Goal: Check status: Check status

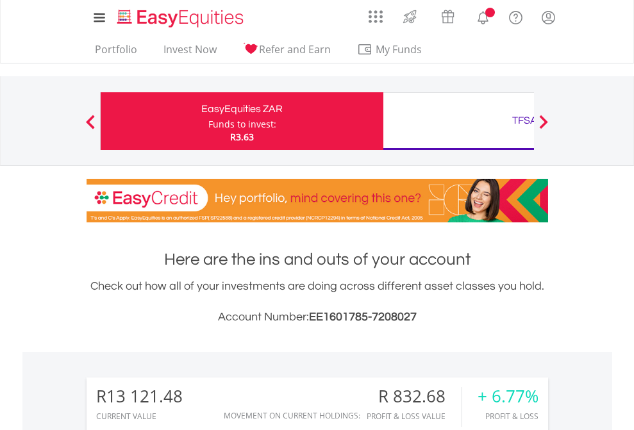
scroll to position [123, 201]
click at [208, 121] on div "Funds to invest:" at bounding box center [242, 124] width 68 height 13
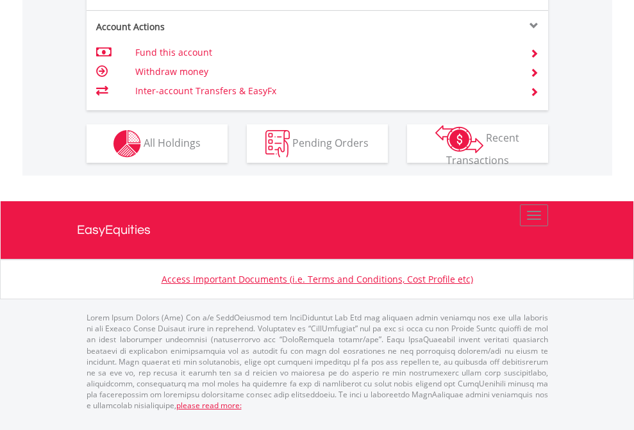
scroll to position [1228, 0]
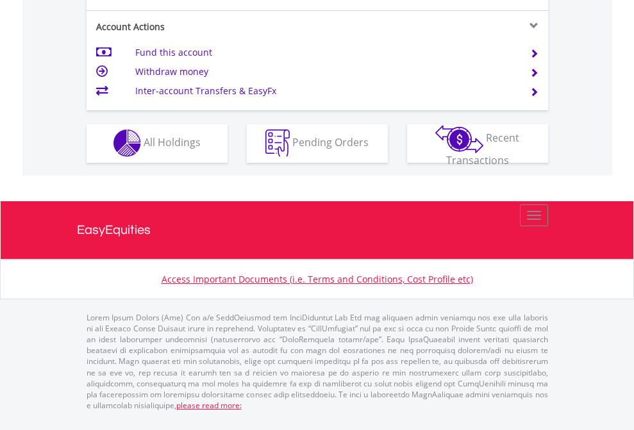
scroll to position [1198, 0]
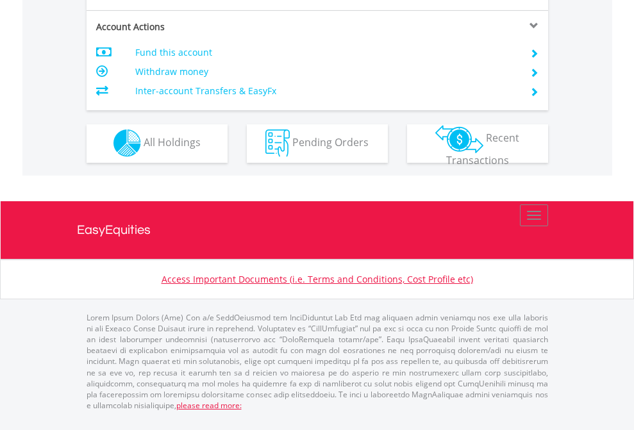
scroll to position [1198, 0]
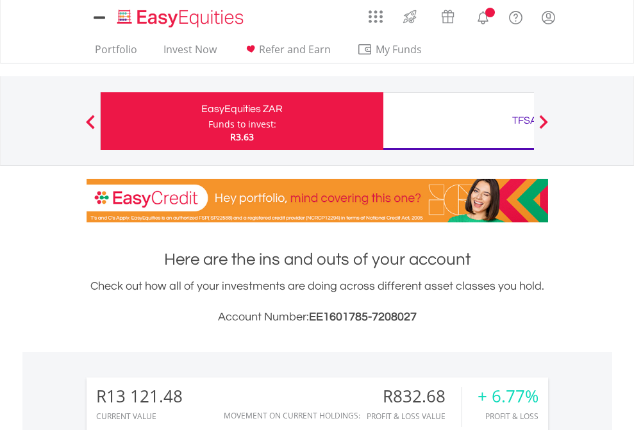
scroll to position [123, 201]
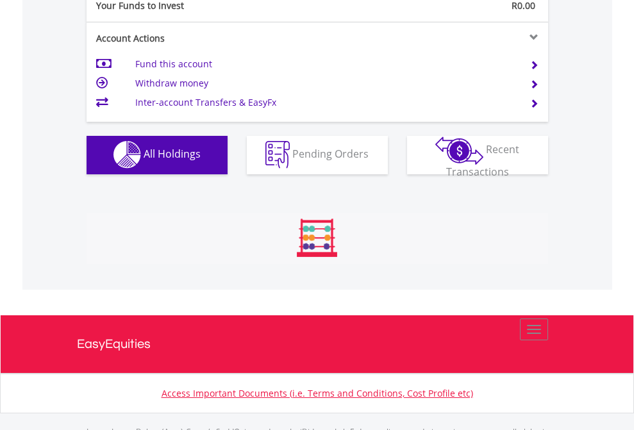
scroll to position [1269, 0]
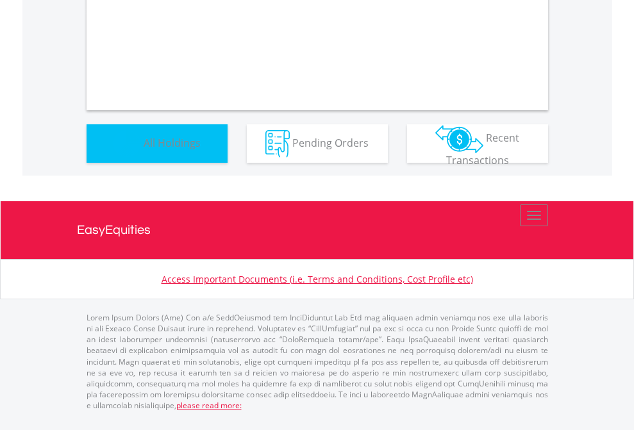
click at [144, 149] on span "All Holdings" at bounding box center [172, 142] width 57 height 14
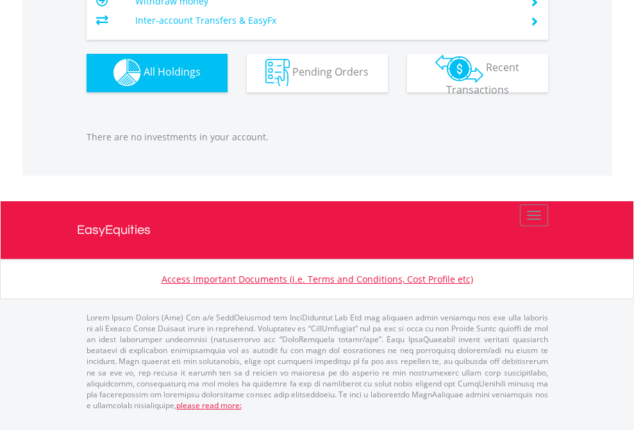
scroll to position [123, 201]
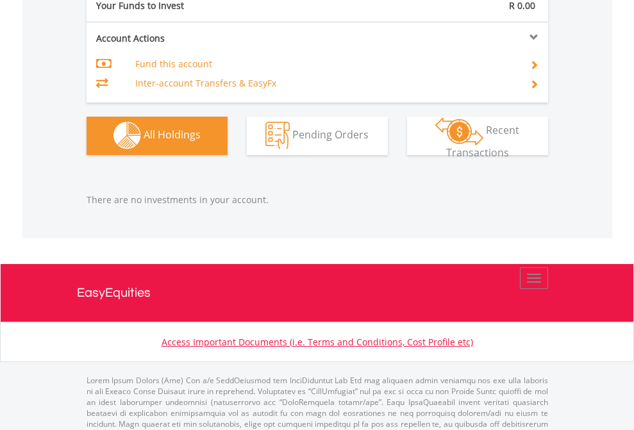
scroll to position [1269, 0]
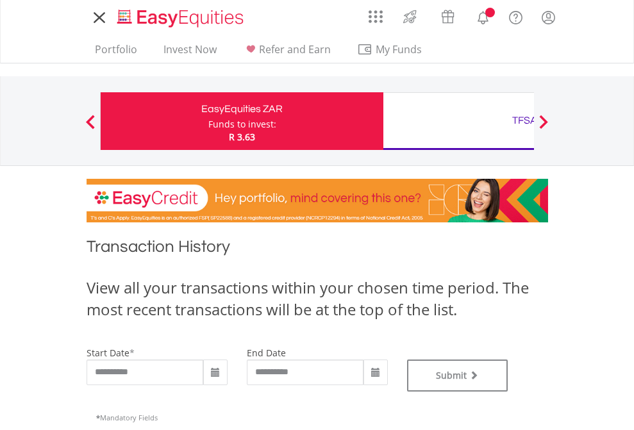
type input "**********"
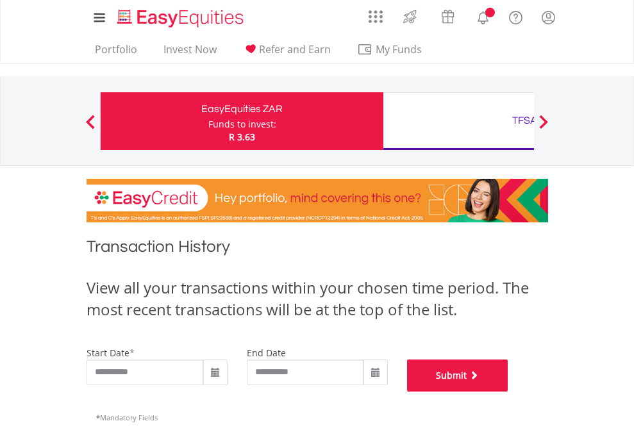
click at [508, 392] on button "Submit" at bounding box center [457, 375] width 101 height 32
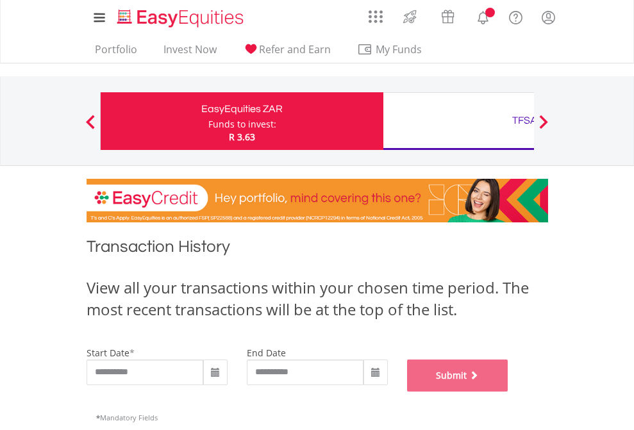
scroll to position [520, 0]
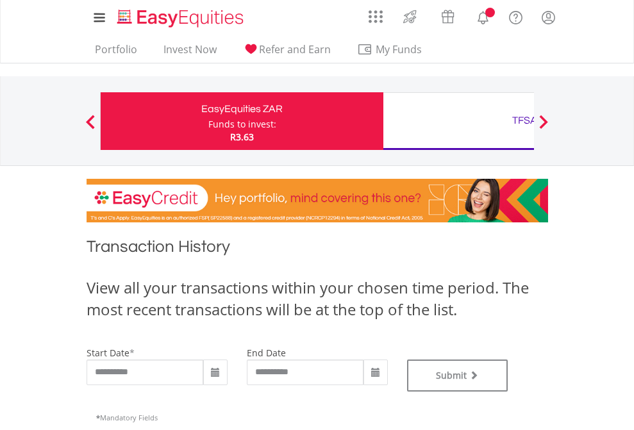
click at [458, 121] on div "TFSA" at bounding box center [524, 120] width 267 height 18
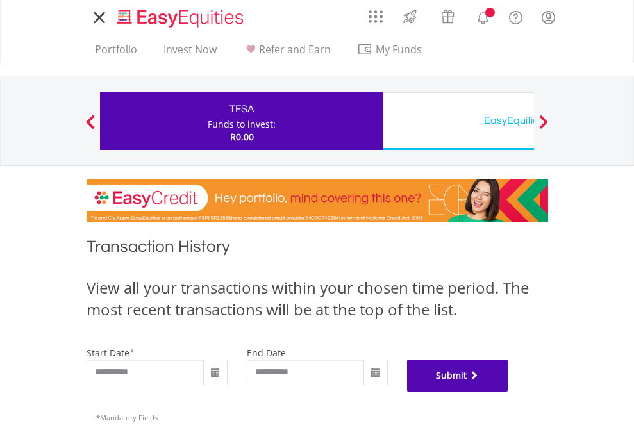
click at [508, 392] on button "Submit" at bounding box center [457, 375] width 101 height 32
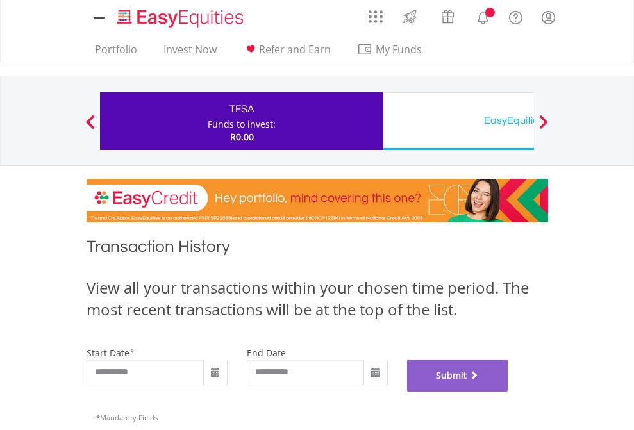
scroll to position [520, 0]
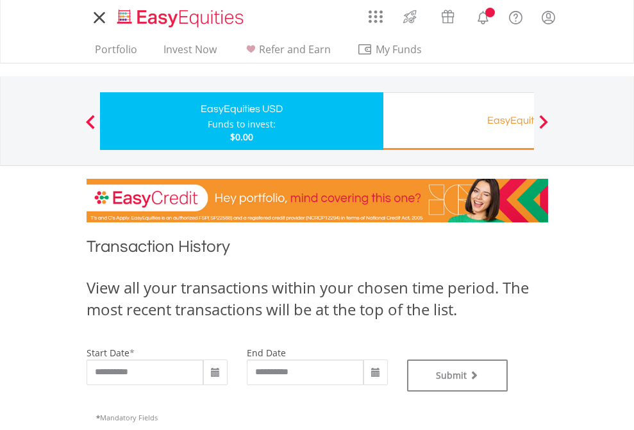
type input "**********"
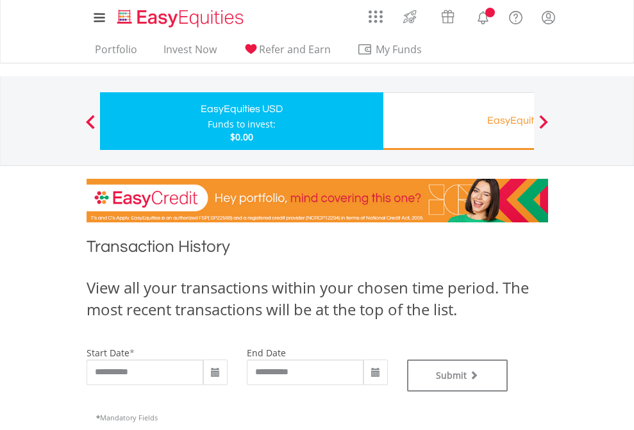
click at [458, 121] on div "EasyEquities RA" at bounding box center [524, 120] width 267 height 18
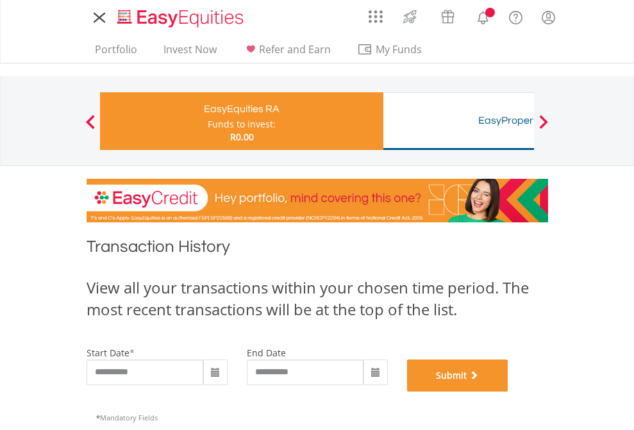
click at [508, 392] on button "Submit" at bounding box center [457, 375] width 101 height 32
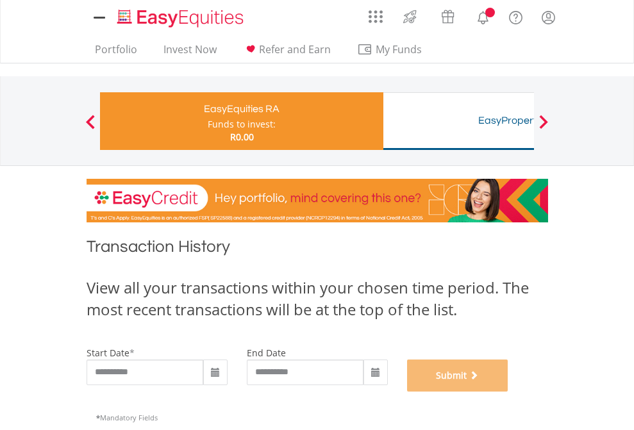
scroll to position [520, 0]
